Goal: Check status: Check status

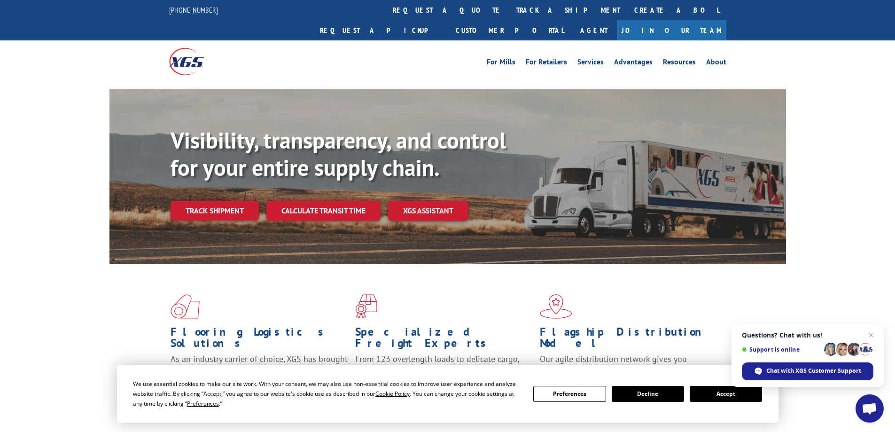
click at [716, 398] on button "Accept" at bounding box center [726, 394] width 72 height 16
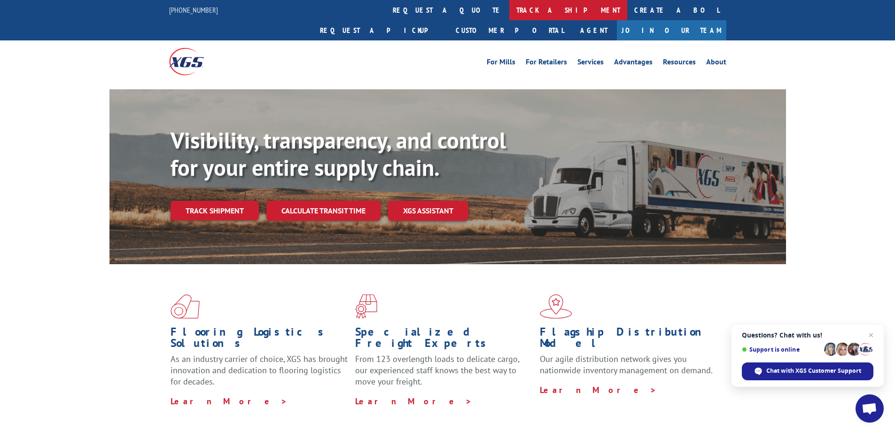
click at [509, 7] on link "track a shipment" at bounding box center [568, 10] width 118 height 20
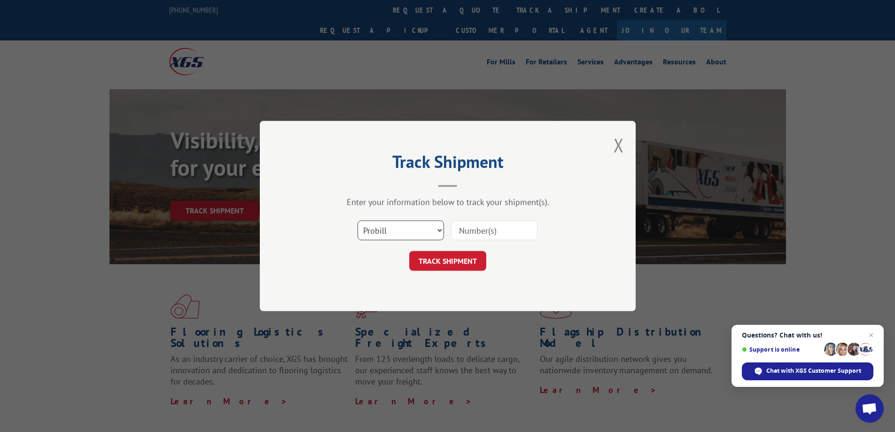
click at [379, 230] on select "Select category... Probill BOL PO" at bounding box center [400, 230] width 86 height 20
select select "po"
click at [357, 220] on select "Select category... Probill BOL PO" at bounding box center [400, 230] width 86 height 20
click at [468, 233] on input at bounding box center [494, 230] width 86 height 20
type input "22519182"
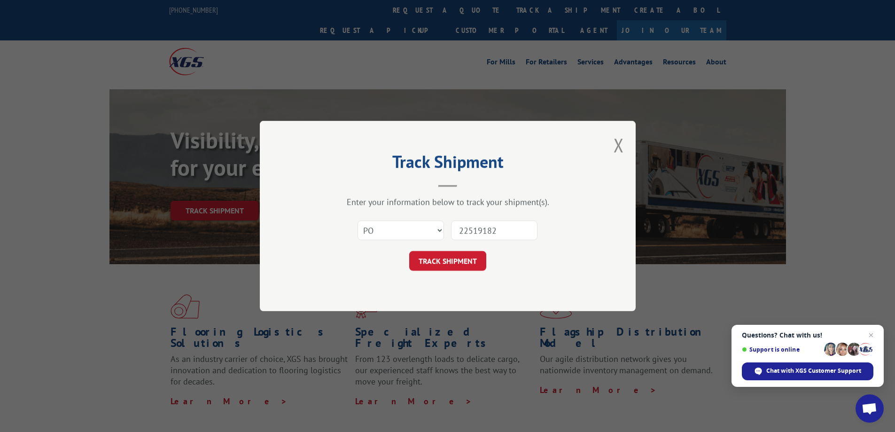
click button "TRACK SHIPMENT" at bounding box center [447, 261] width 77 height 20
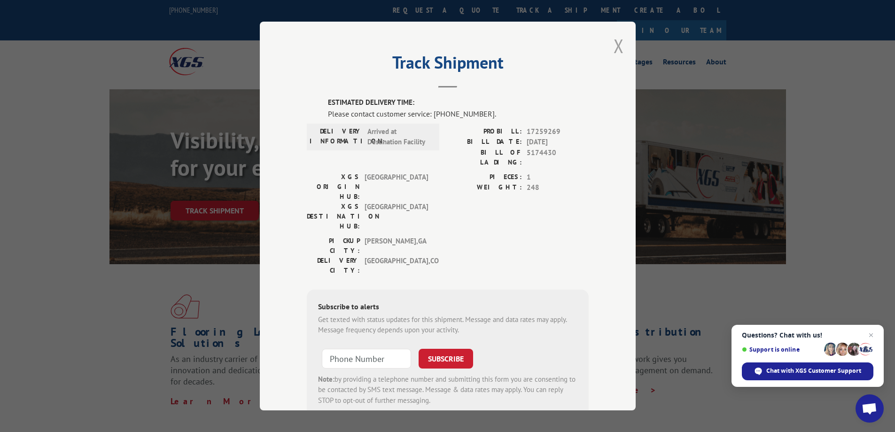
click at [618, 47] on button "Close modal" at bounding box center [618, 45] width 10 height 25
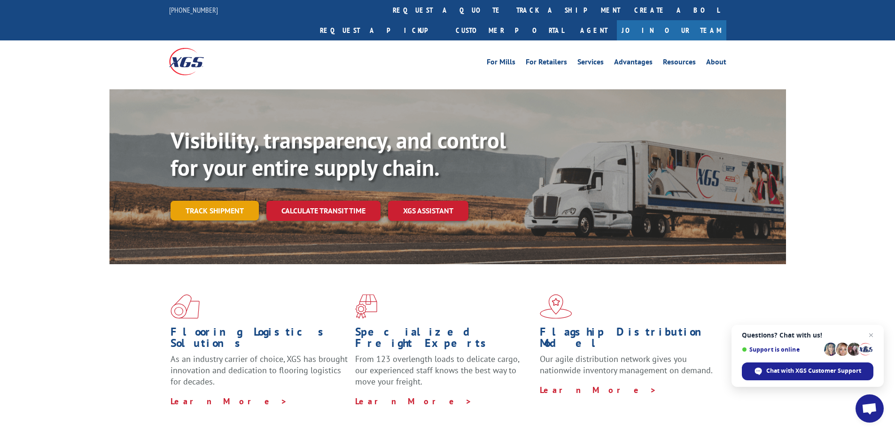
click at [199, 201] on link "Track shipment" at bounding box center [215, 211] width 88 height 20
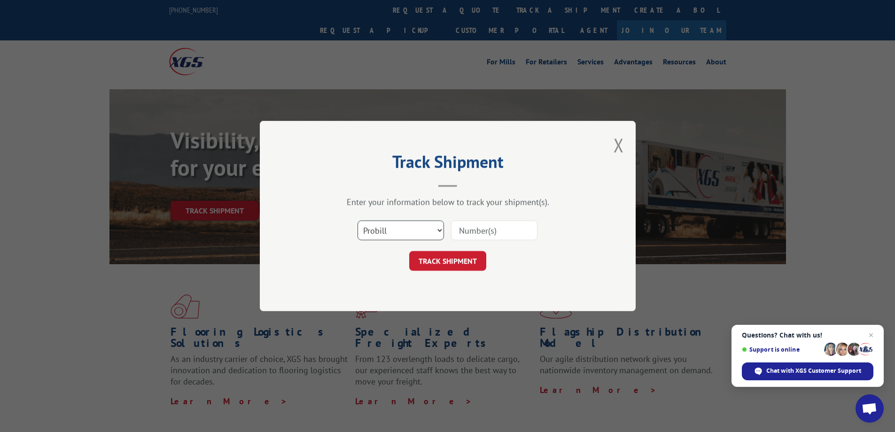
click at [384, 232] on select "Select category... Probill BOL PO" at bounding box center [400, 230] width 86 height 20
select select "po"
click at [357, 220] on select "Select category... Probill BOL PO" at bounding box center [400, 230] width 86 height 20
click at [487, 229] on input at bounding box center [494, 230] width 86 height 20
type input "22519183"
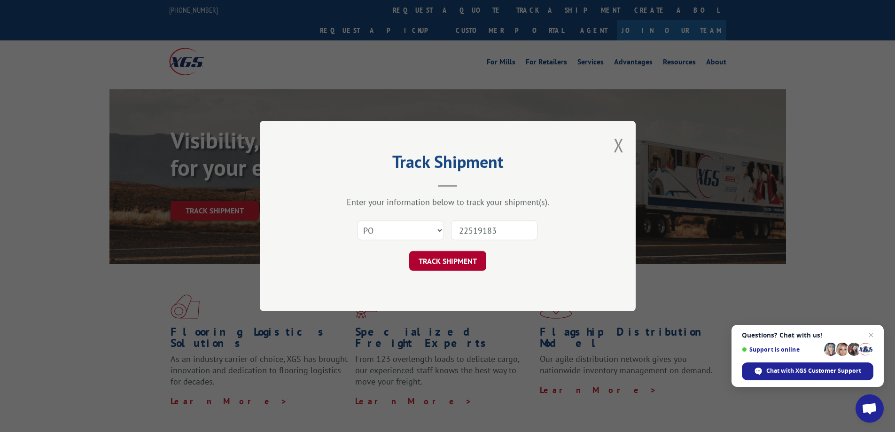
click at [456, 257] on button "TRACK SHIPMENT" at bounding box center [447, 261] width 77 height 20
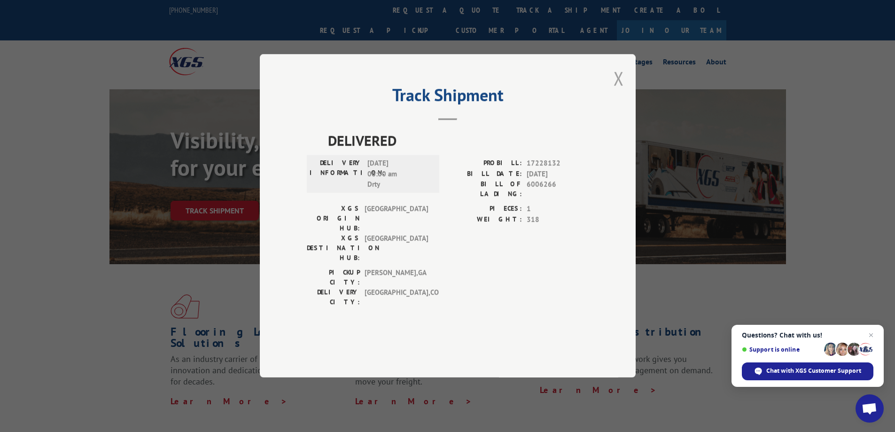
click at [617, 91] on button "Close modal" at bounding box center [618, 78] width 10 height 25
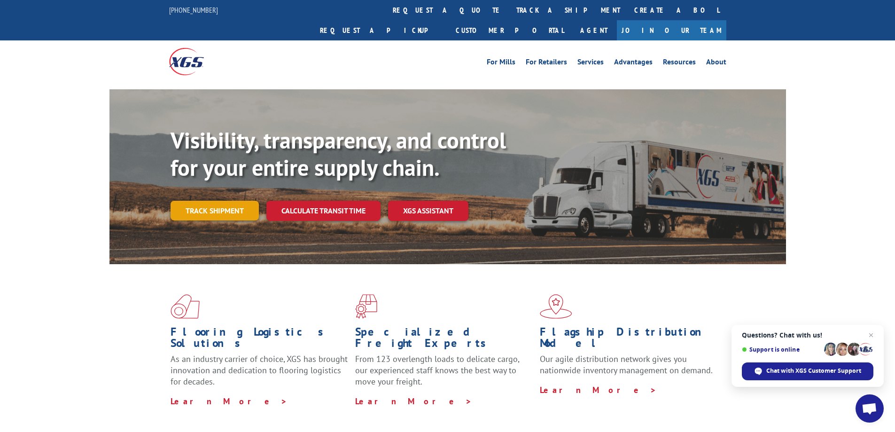
click at [215, 201] on link "Track shipment" at bounding box center [215, 211] width 88 height 20
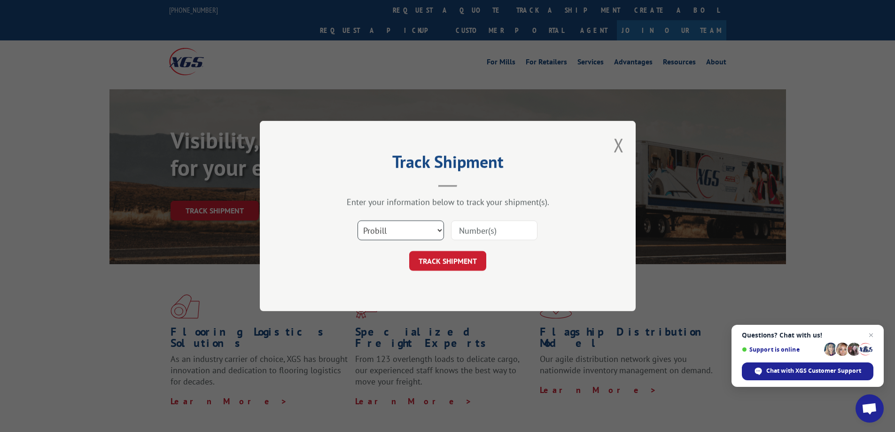
click at [416, 230] on select "Select category... Probill BOL PO" at bounding box center [400, 230] width 86 height 20
select select "po"
click at [357, 220] on select "Select category... Probill BOL PO" at bounding box center [400, 230] width 86 height 20
click at [466, 231] on input at bounding box center [494, 230] width 86 height 20
type input "22519853"
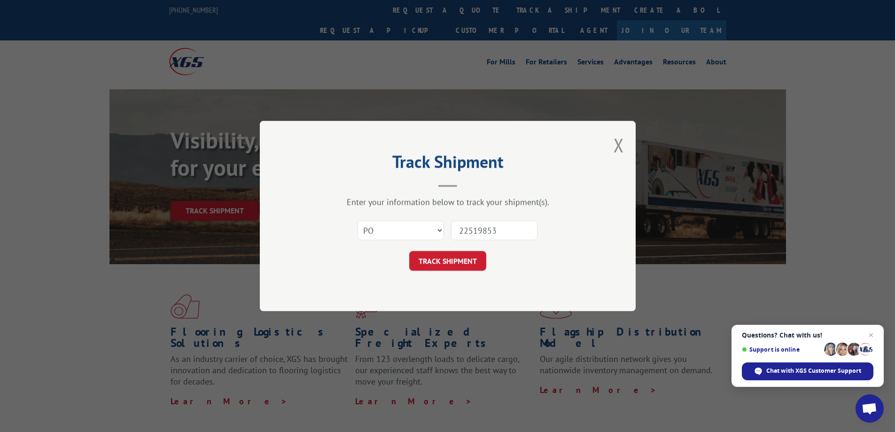
click button "TRACK SHIPMENT" at bounding box center [447, 261] width 77 height 20
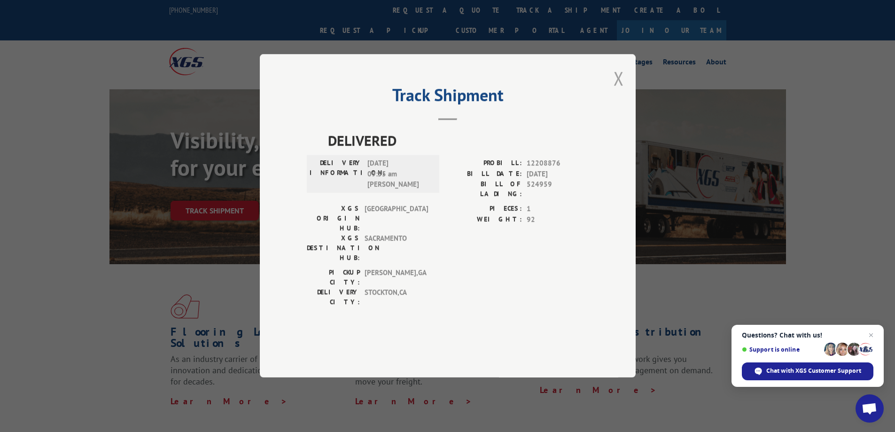
click at [620, 91] on button "Close modal" at bounding box center [618, 78] width 10 height 25
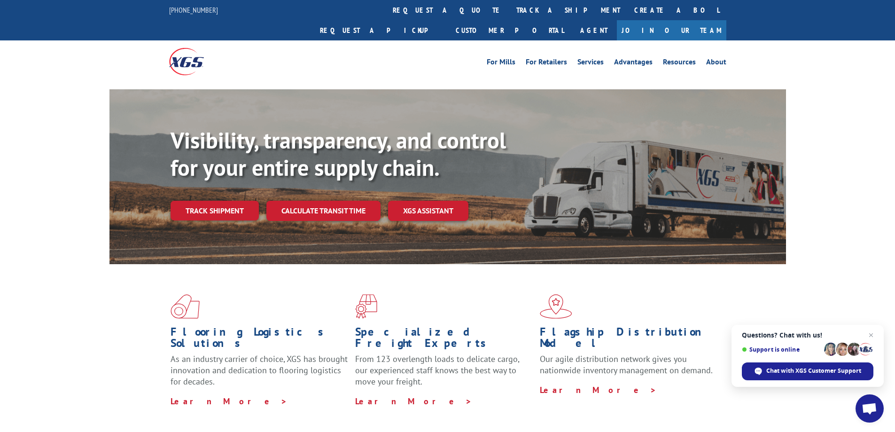
click at [180, 201] on link "Track shipment" at bounding box center [215, 211] width 88 height 20
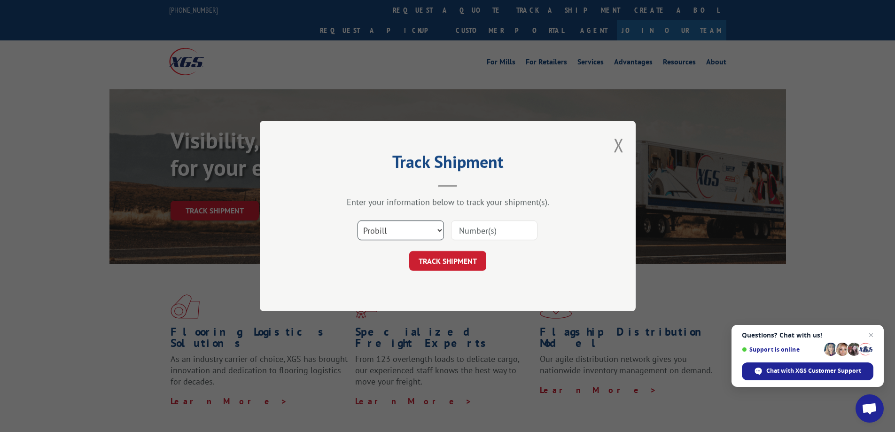
click at [387, 222] on select "Select category... Probill BOL PO" at bounding box center [400, 230] width 86 height 20
select select "po"
click at [357, 220] on select "Select category... Probill BOL PO" at bounding box center [400, 230] width 86 height 20
click at [467, 233] on input at bounding box center [494, 230] width 86 height 20
type input "22519183"
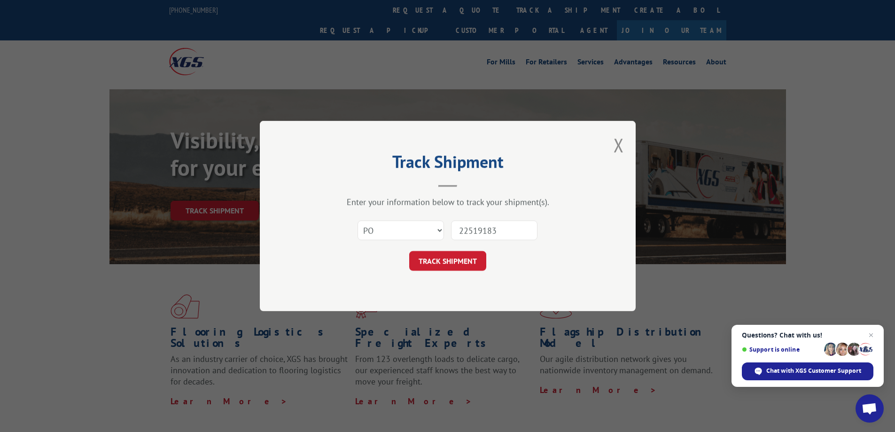
click at [409, 251] on button "TRACK SHIPMENT" at bounding box center [447, 261] width 77 height 20
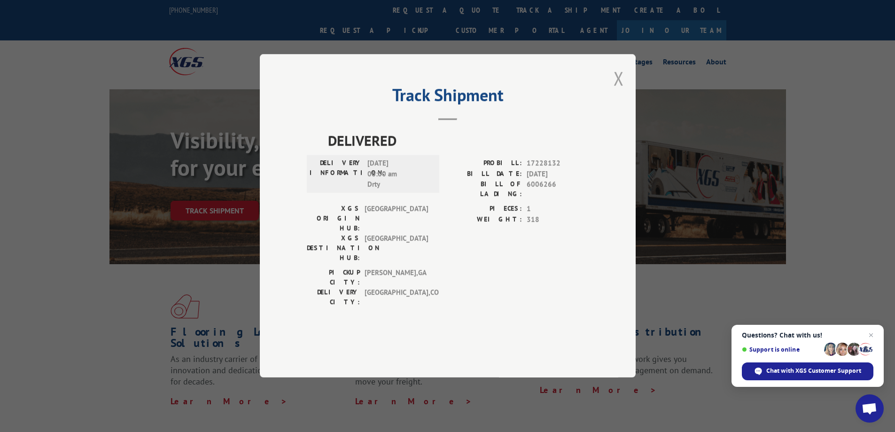
click at [620, 91] on button "Close modal" at bounding box center [618, 78] width 10 height 25
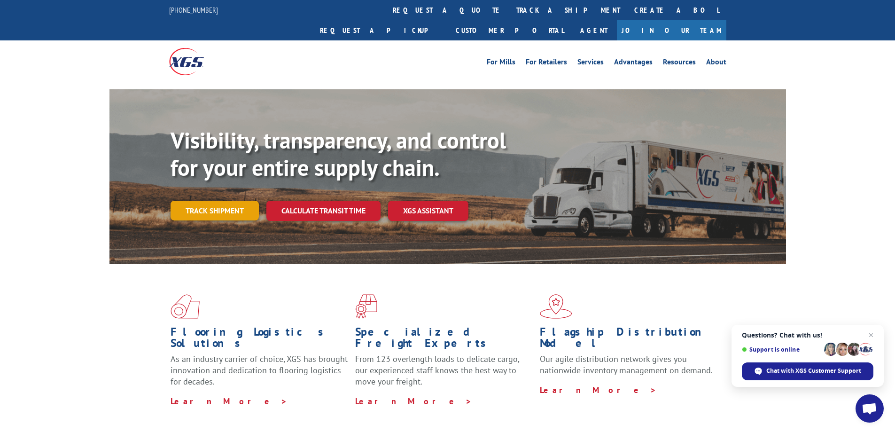
click at [240, 201] on link "Track shipment" at bounding box center [215, 211] width 88 height 20
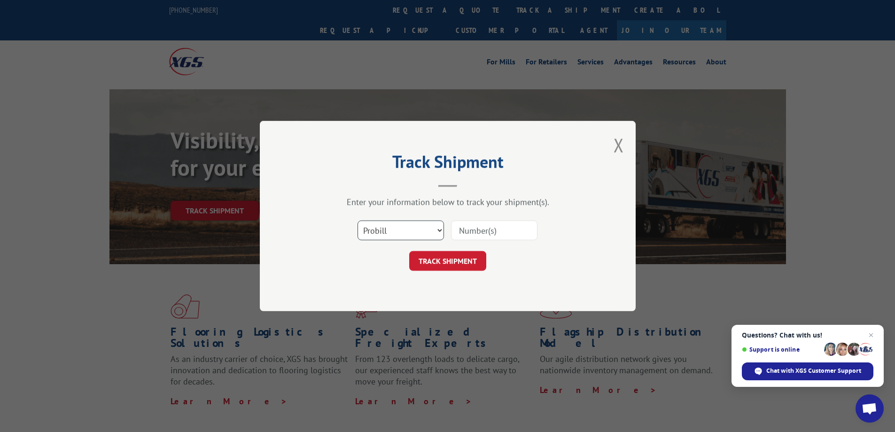
click at [388, 227] on select "Select category... Probill BOL PO" at bounding box center [400, 230] width 86 height 20
select select "po"
click at [357, 220] on select "Select category... Probill BOL PO" at bounding box center [400, 230] width 86 height 20
click at [469, 232] on input at bounding box center [494, 230] width 86 height 20
type input "22519182"
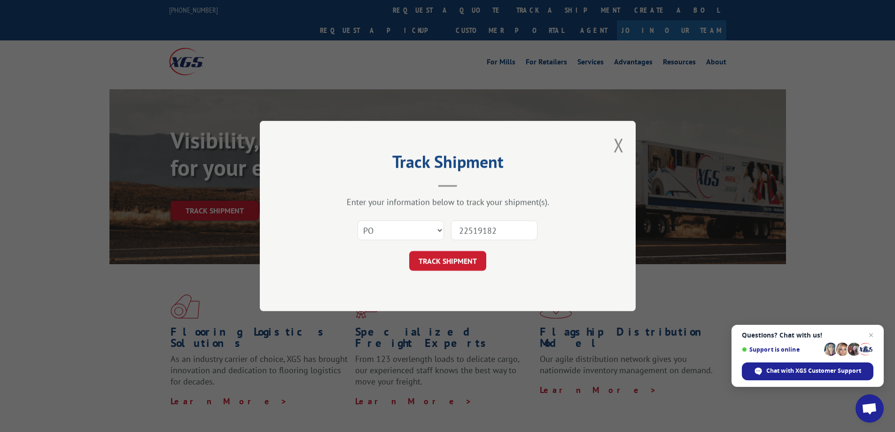
click button "TRACK SHIPMENT" at bounding box center [447, 261] width 77 height 20
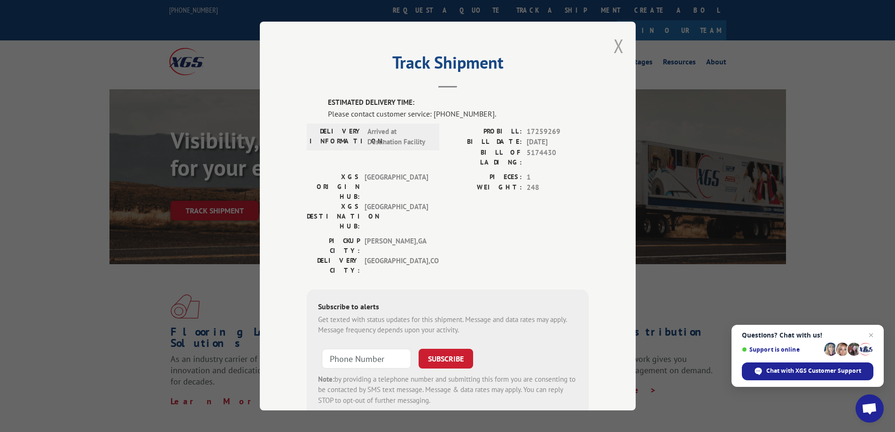
click at [614, 47] on button "Close modal" at bounding box center [618, 45] width 10 height 25
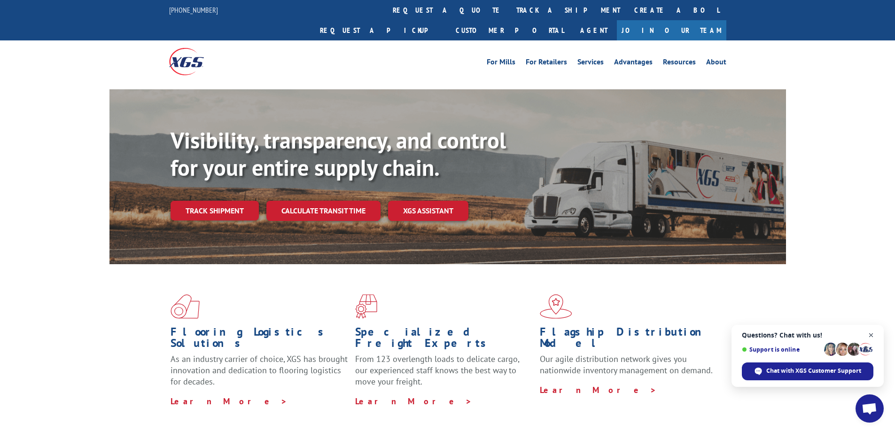
click at [716, 334] on span "Close chat" at bounding box center [871, 335] width 12 height 12
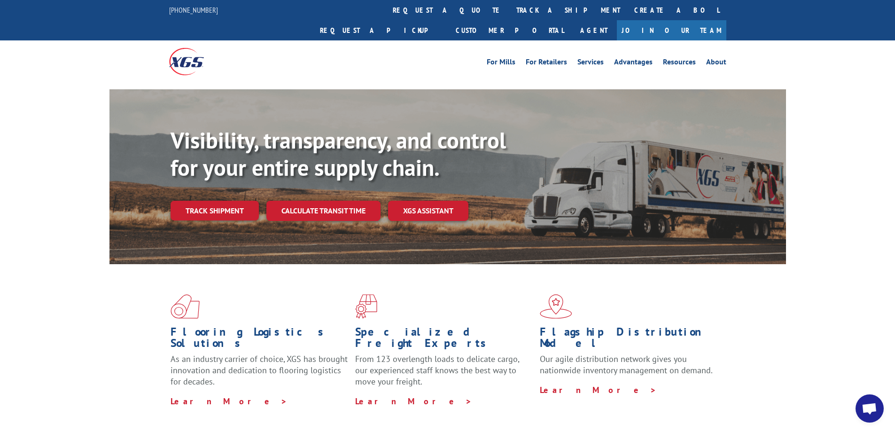
click at [716, 118] on div "Visibility, transparency, and control for your entire supply chain. Track shipm…" at bounding box center [447, 185] width 895 height 193
click at [225, 201] on link "Track shipment" at bounding box center [215, 211] width 88 height 20
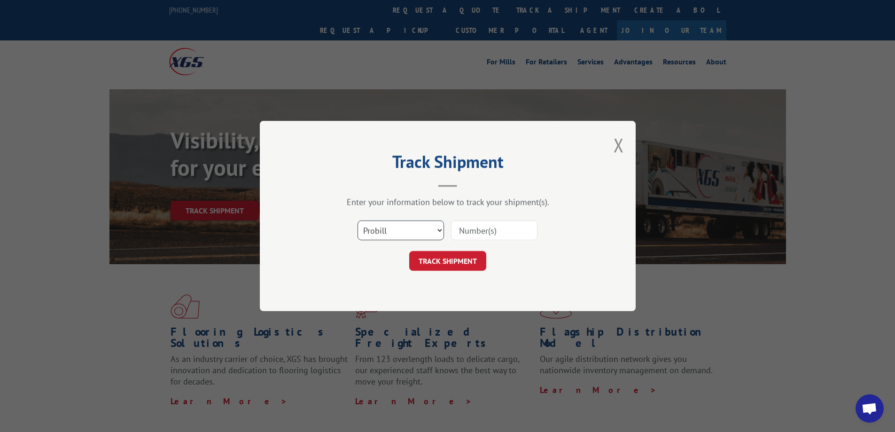
click at [377, 226] on select "Select category... Probill BOL PO" at bounding box center [400, 230] width 86 height 20
select select "po"
click at [357, 220] on select "Select category... Probill BOL PO" at bounding box center [400, 230] width 86 height 20
click at [474, 234] on input at bounding box center [494, 230] width 86 height 20
type input "22519183"
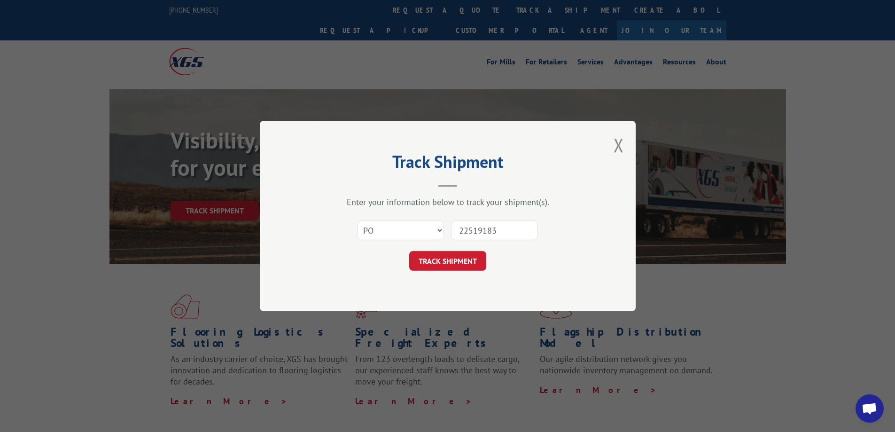
click at [409, 251] on button "TRACK SHIPMENT" at bounding box center [447, 261] width 77 height 20
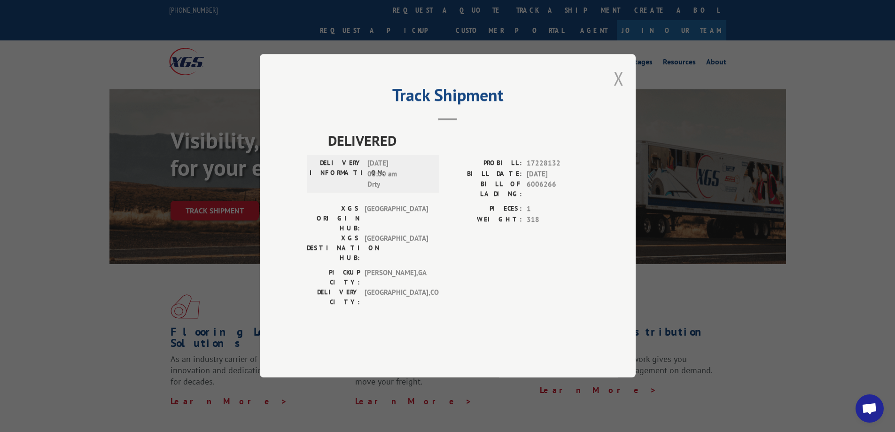
click at [622, 91] on button "Close modal" at bounding box center [618, 78] width 10 height 25
